Goal: Information Seeking & Learning: Check status

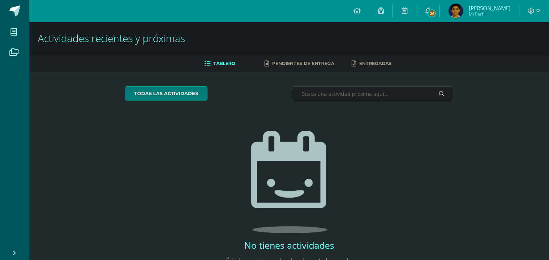
click at [496, 8] on span "[PERSON_NAME]" at bounding box center [490, 7] width 42 height 7
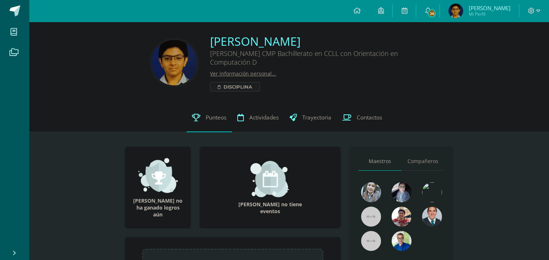
click at [219, 121] on span "Punteos" at bounding box center [216, 118] width 21 height 8
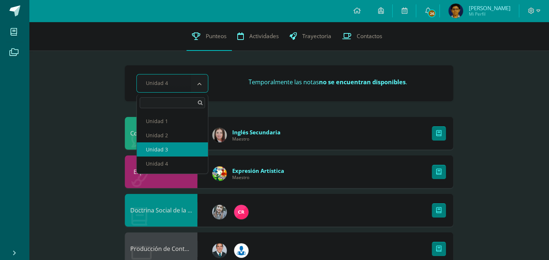
select select "Unidad 3"
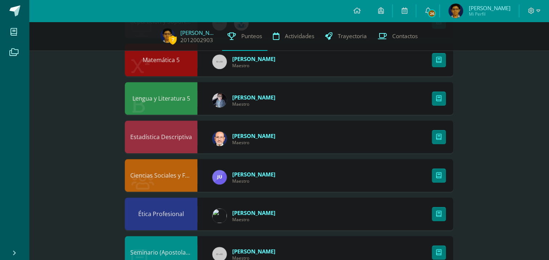
scroll to position [472, 0]
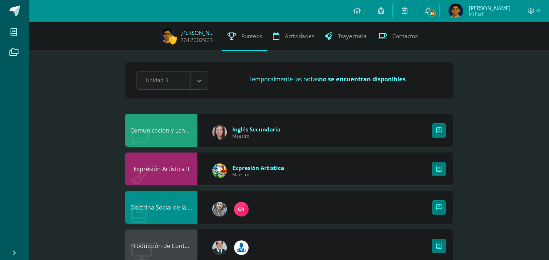
click at [440, 9] on link "26" at bounding box center [427, 11] width 23 height 22
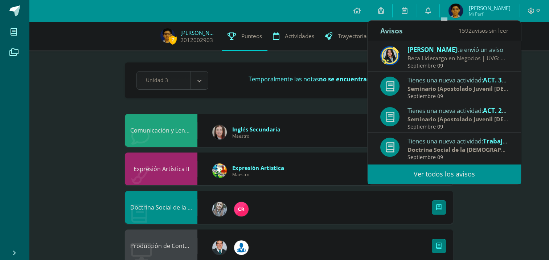
scroll to position [120, 0]
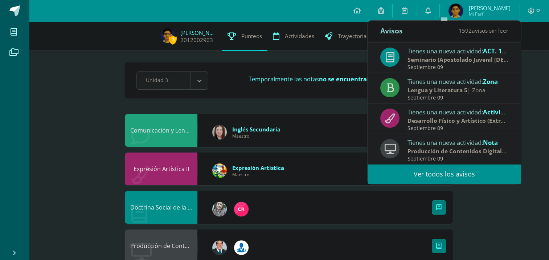
click at [477, 98] on div "Septiembre 09" at bounding box center [458, 98] width 101 height 6
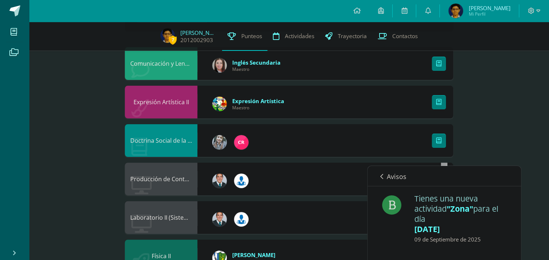
scroll to position [36, 0]
